Goal: Task Accomplishment & Management: Use online tool/utility

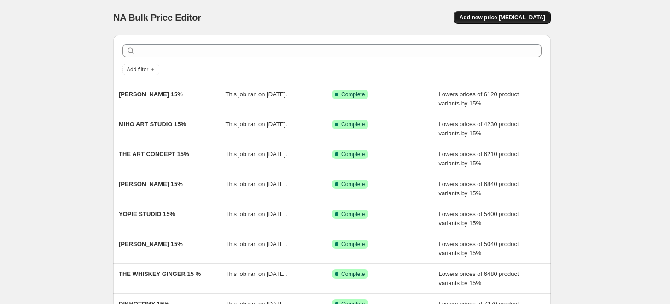
click at [487, 19] on span "Add new price [MEDICAL_DATA]" at bounding box center [502, 17] width 86 height 7
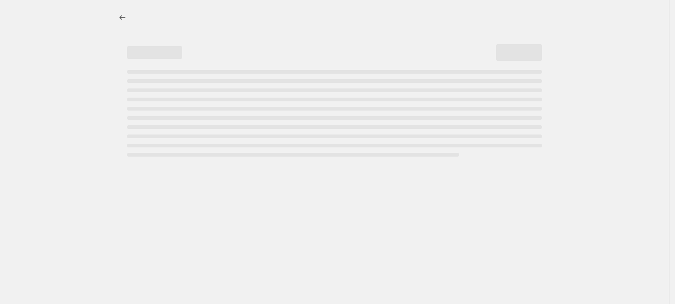
select select "percentage"
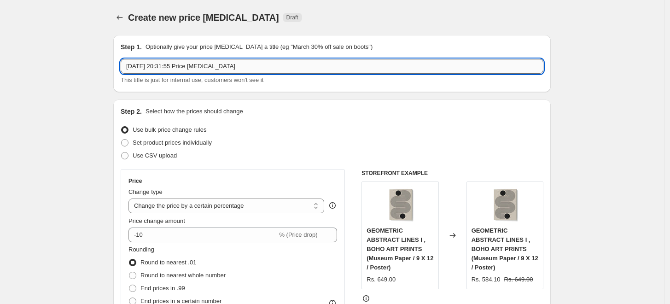
click at [381, 65] on input "[DATE] 20:31:55 Price [MEDICAL_DATA]" at bounding box center [332, 66] width 423 height 15
paste input "[PERSON_NAME]"
type input "[PERSON_NAME] 15%"
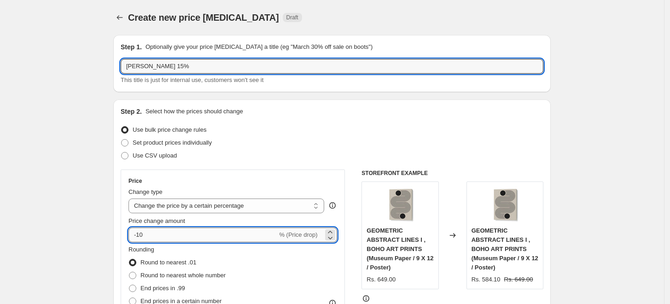
click at [226, 232] on input "-10" at bounding box center [202, 234] width 149 height 15
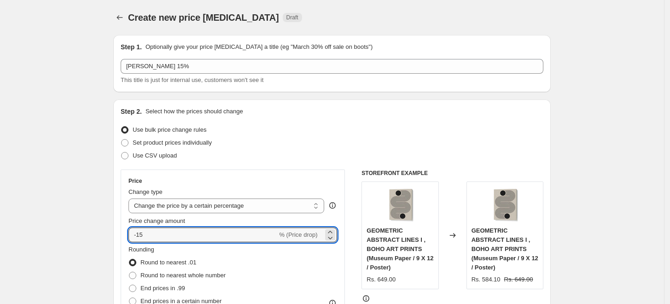
type input "-15"
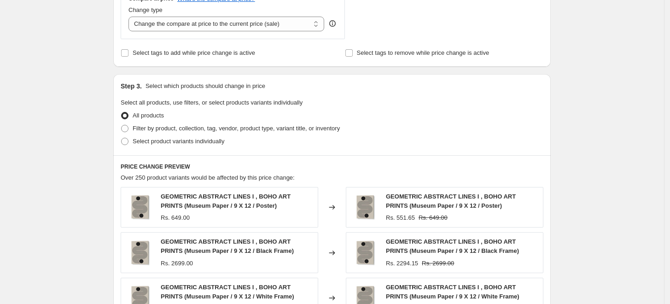
scroll to position [358, 0]
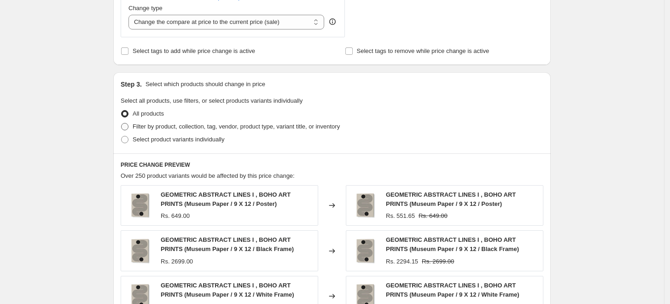
click at [156, 126] on span "Filter by product, collection, tag, vendor, product type, variant title, or inv…" at bounding box center [236, 126] width 207 height 7
click at [122, 123] on input "Filter by product, collection, tag, vendor, product type, variant title, or inv…" at bounding box center [121, 123] width 0 height 0
radio input "true"
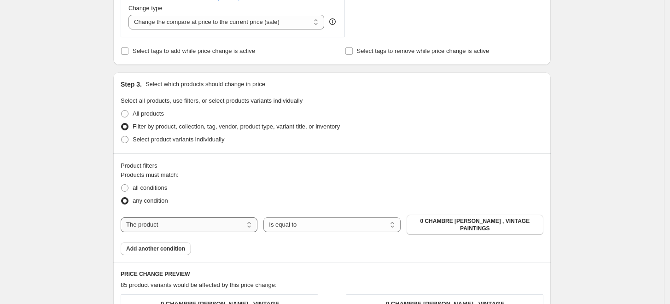
click at [214, 221] on select "The product The product's collection The product's tag The product's vendor The…" at bounding box center [189, 224] width 137 height 15
select select "collection"
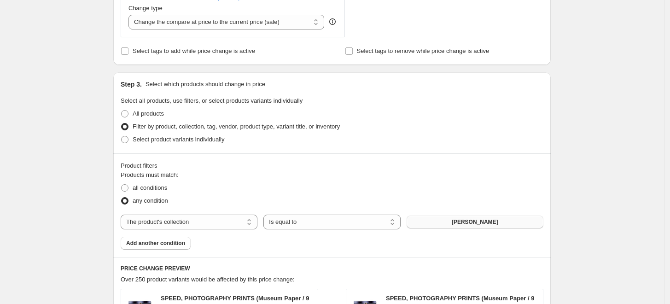
click at [481, 223] on span "[PERSON_NAME]" at bounding box center [475, 221] width 46 height 7
